Goal: Information Seeking & Learning: Learn about a topic

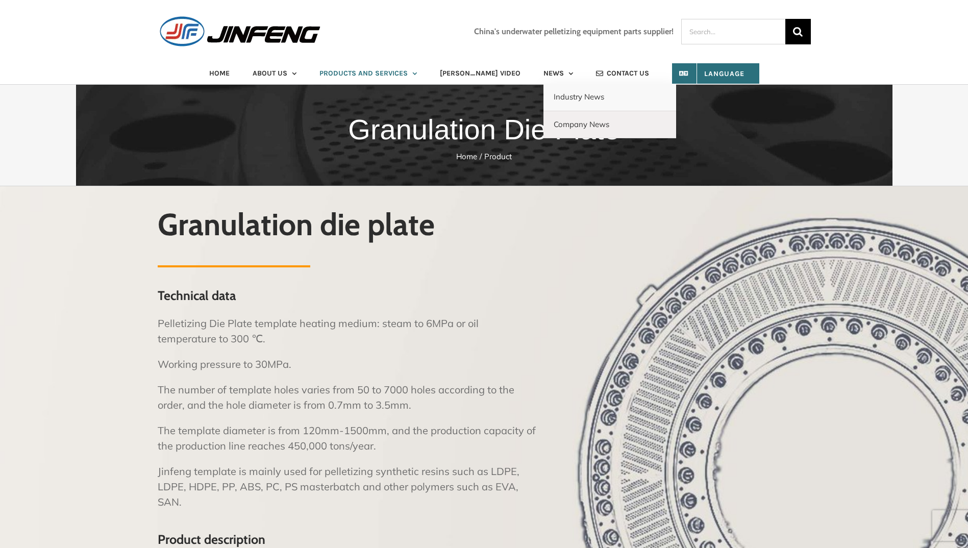
click at [554, 89] on link "Industry News" at bounding box center [609, 98] width 133 height 28
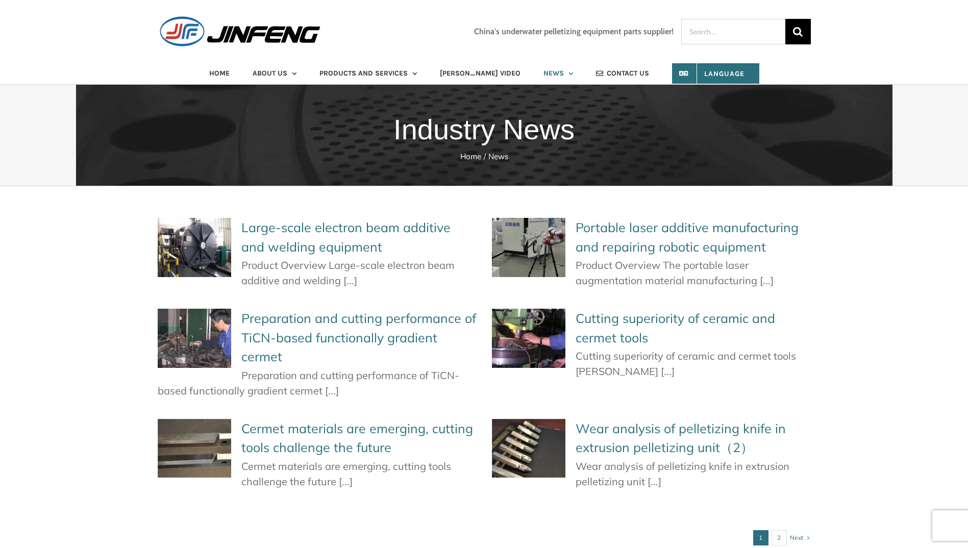
click at [284, 224] on link "Large-scale electron beam additive and welding equipment" at bounding box center [345, 236] width 209 height 35
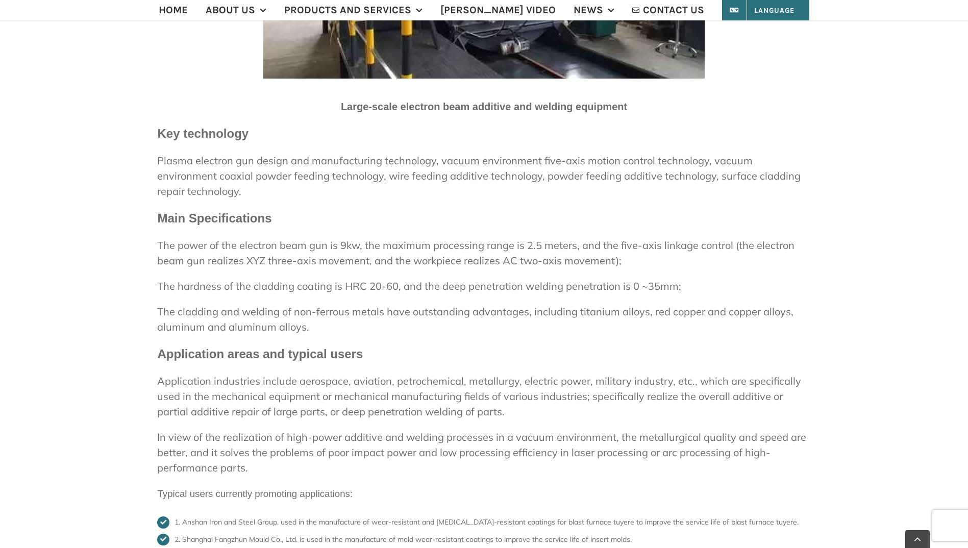
scroll to position [612, 0]
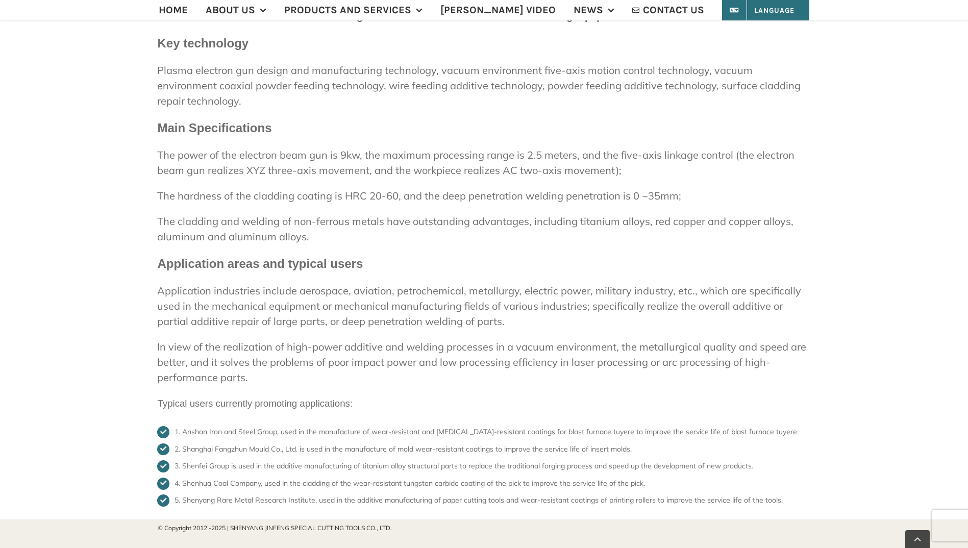
drag, startPoint x: 350, startPoint y: 280, endPoint x: 350, endPoint y: 289, distance: 9.2
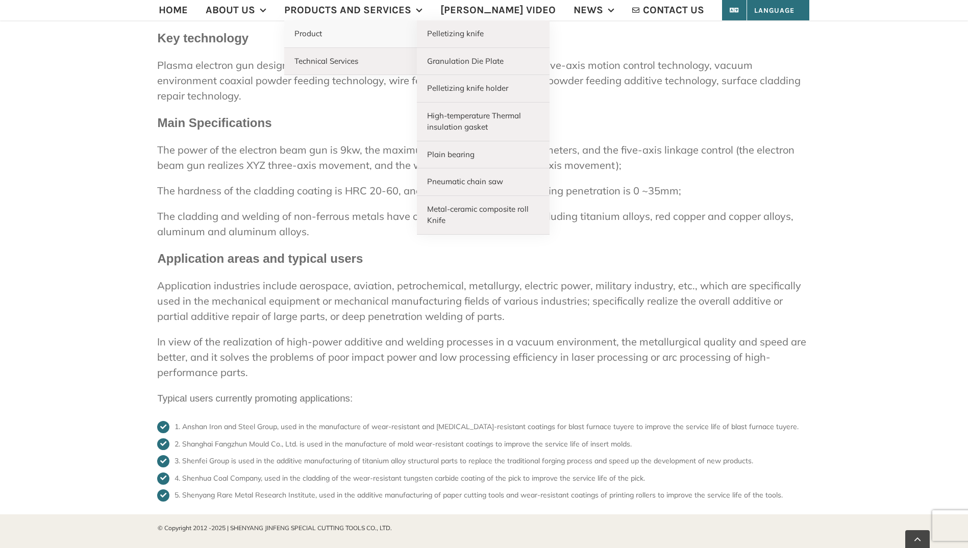
click at [382, 44] on link "Product" at bounding box center [350, 34] width 133 height 28
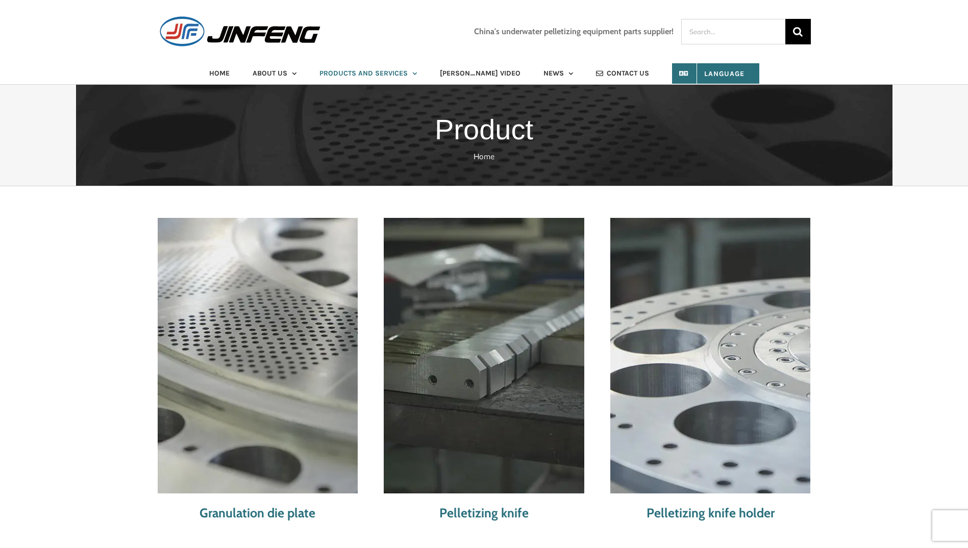
click at [462, 303] on img "jf76" at bounding box center [484, 355] width 200 height 275
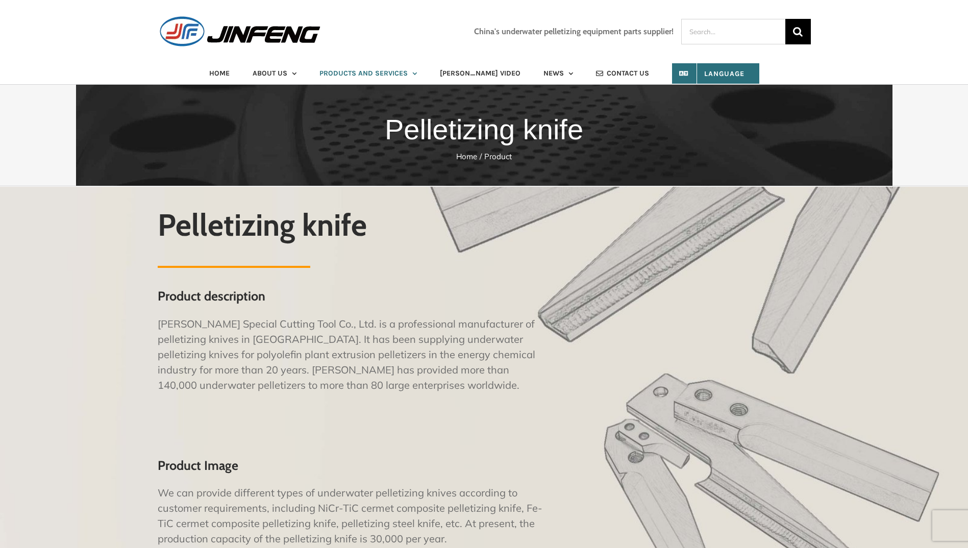
click at [120, 335] on div "Pelletizing knife Product description [PERSON_NAME] Special Cutting Tool Co., L…" at bounding box center [484, 459] width 968 height 544
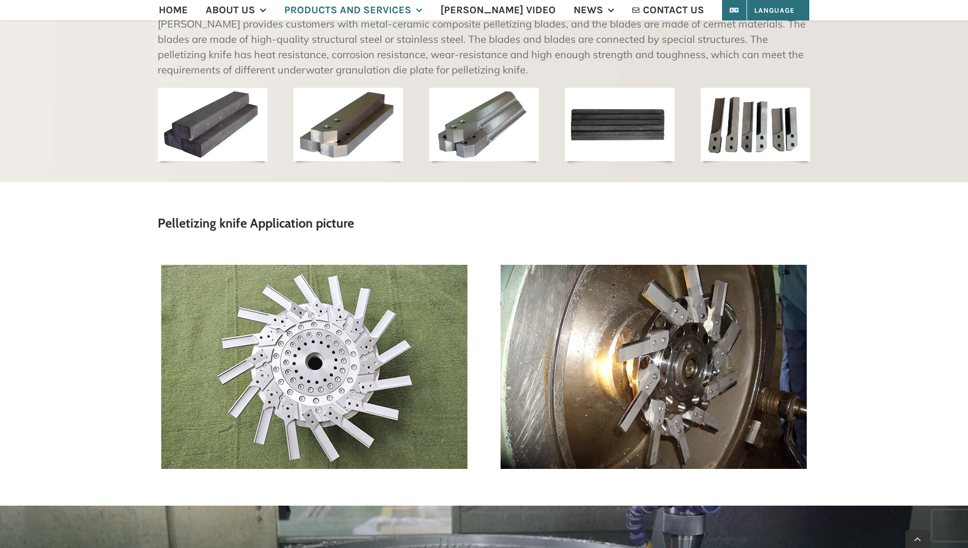
scroll to position [1122, 0]
